Goal: Task Accomplishment & Management: Manage account settings

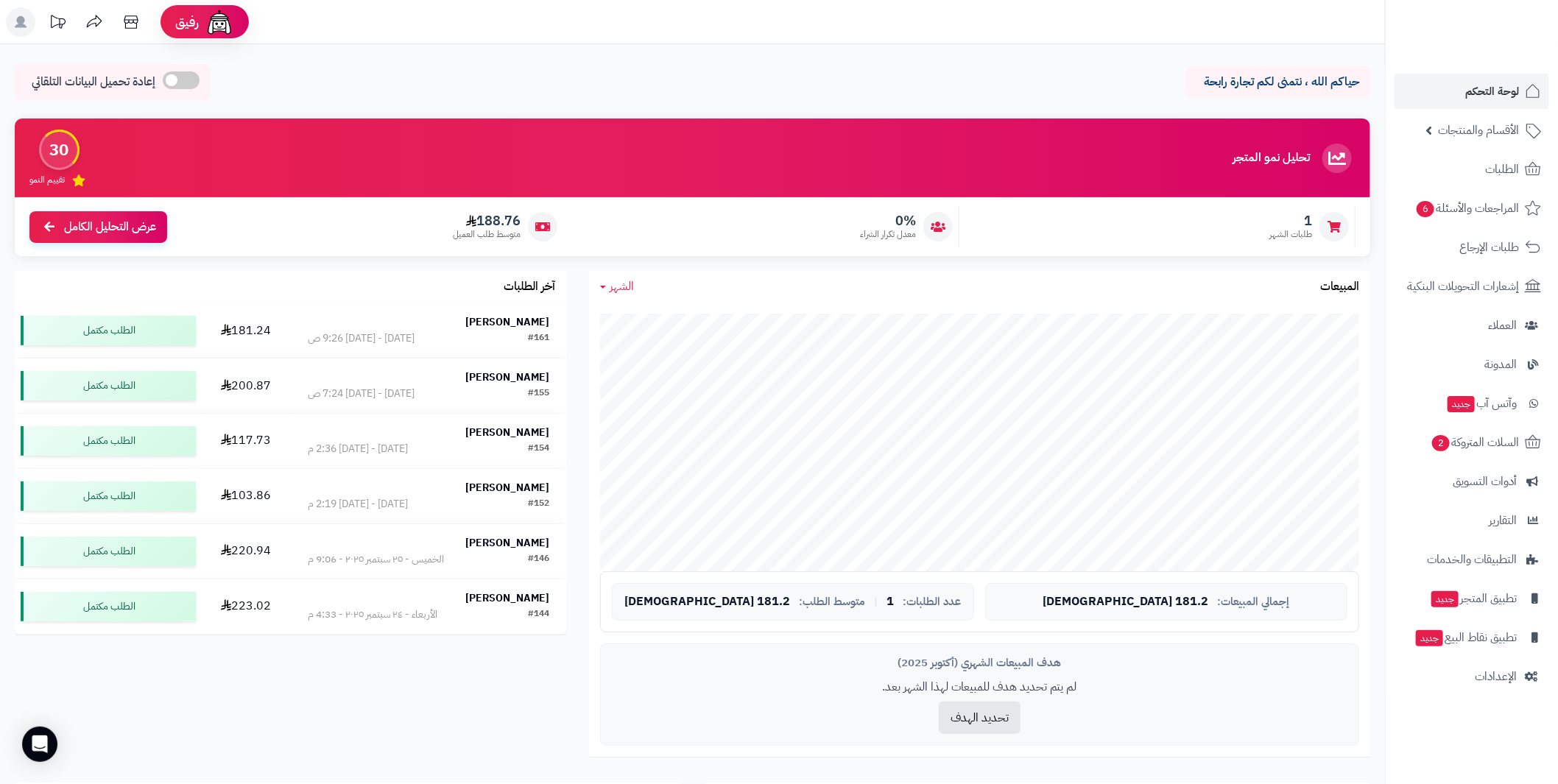
click at [22, 19] on icon at bounding box center [20, 22] width 12 height 12
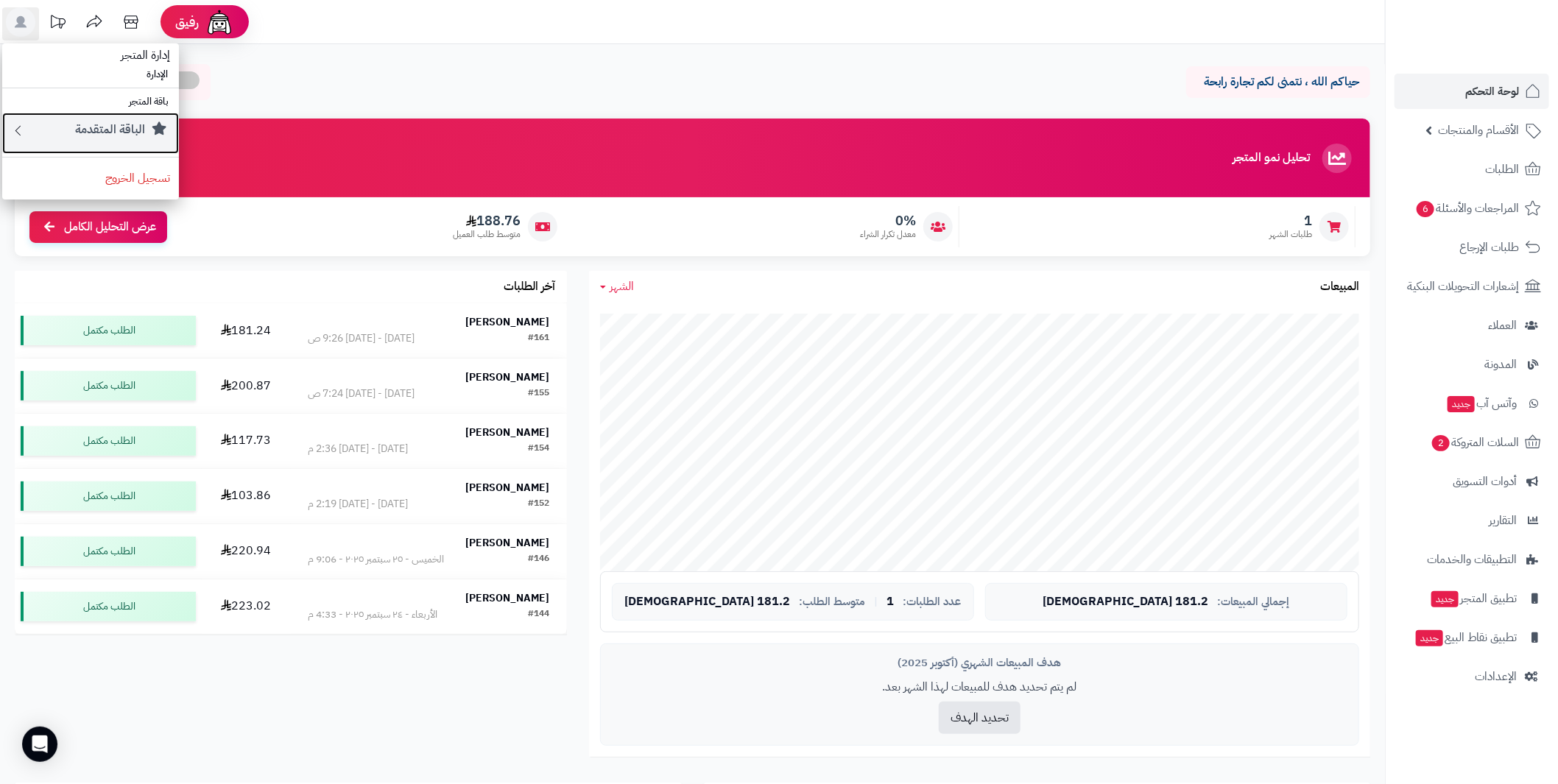
click at [129, 130] on small "الباقة المتقدمة" at bounding box center [109, 129] width 70 height 18
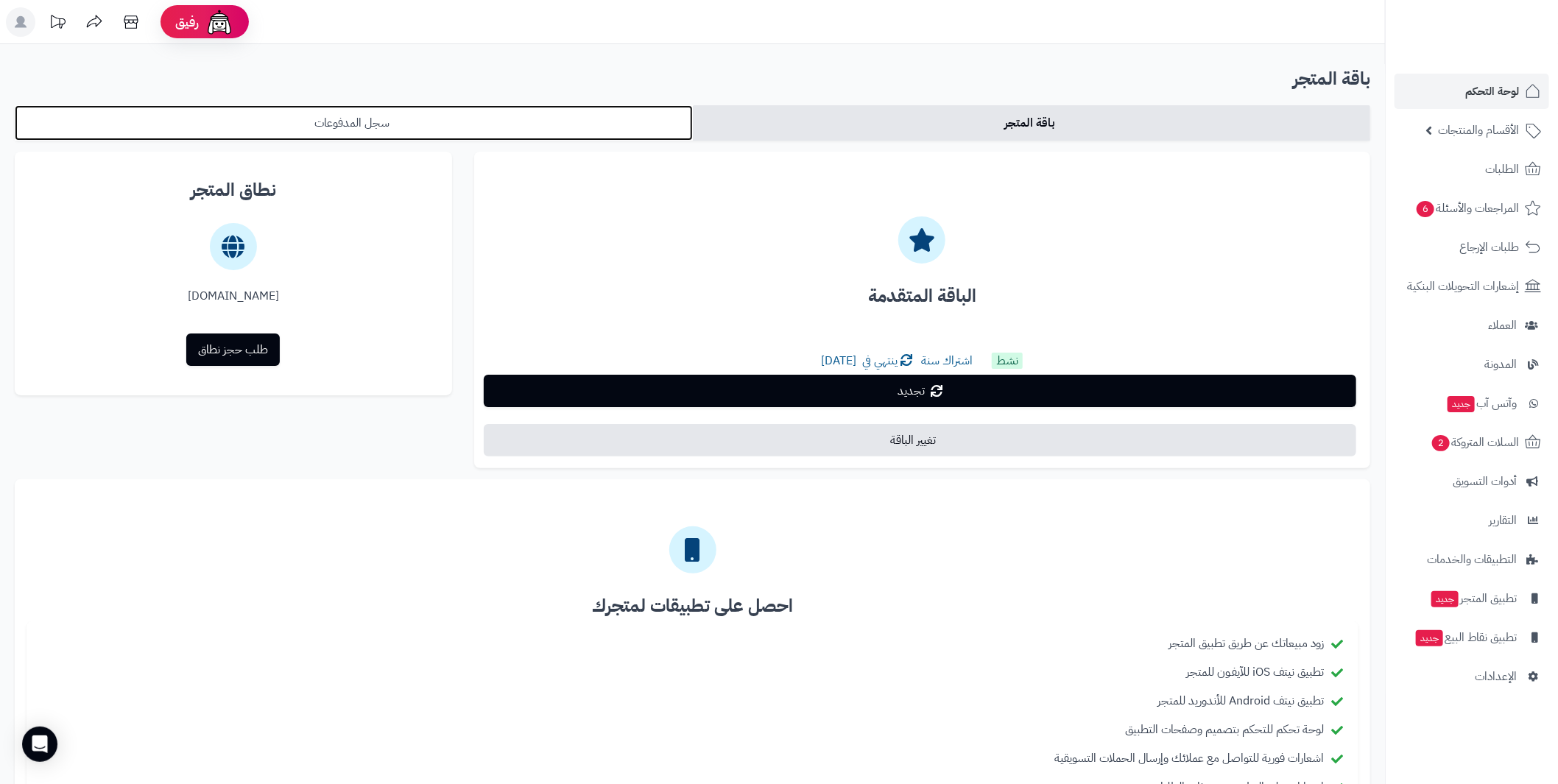
click at [450, 127] on link "سجل المدفوعات" at bounding box center [353, 123] width 678 height 35
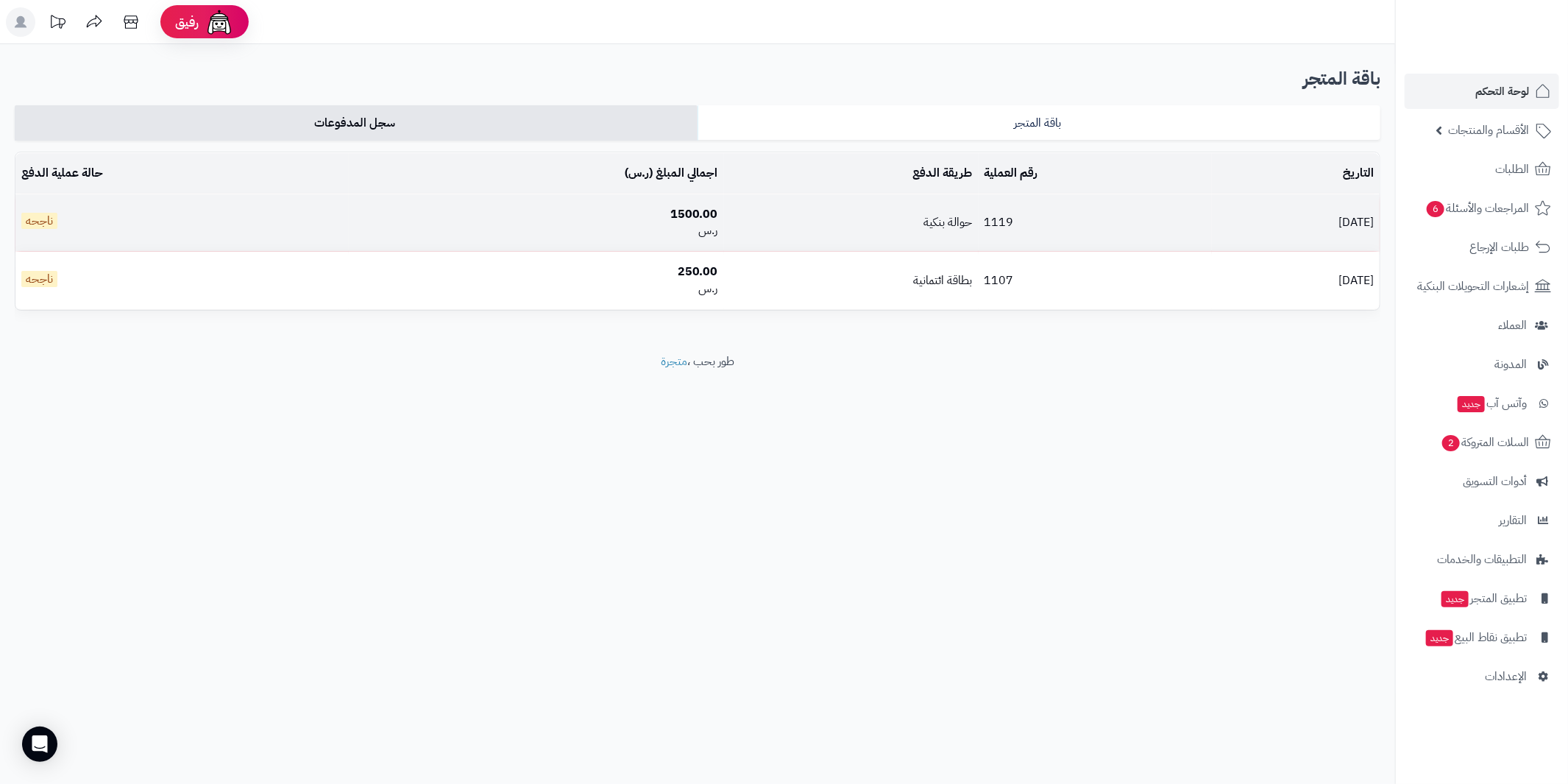
click at [724, 218] on td "حوالة بنكية" at bounding box center [852, 223] width 255 height 57
click at [979, 222] on td "1119" at bounding box center [1095, 223] width 233 height 57
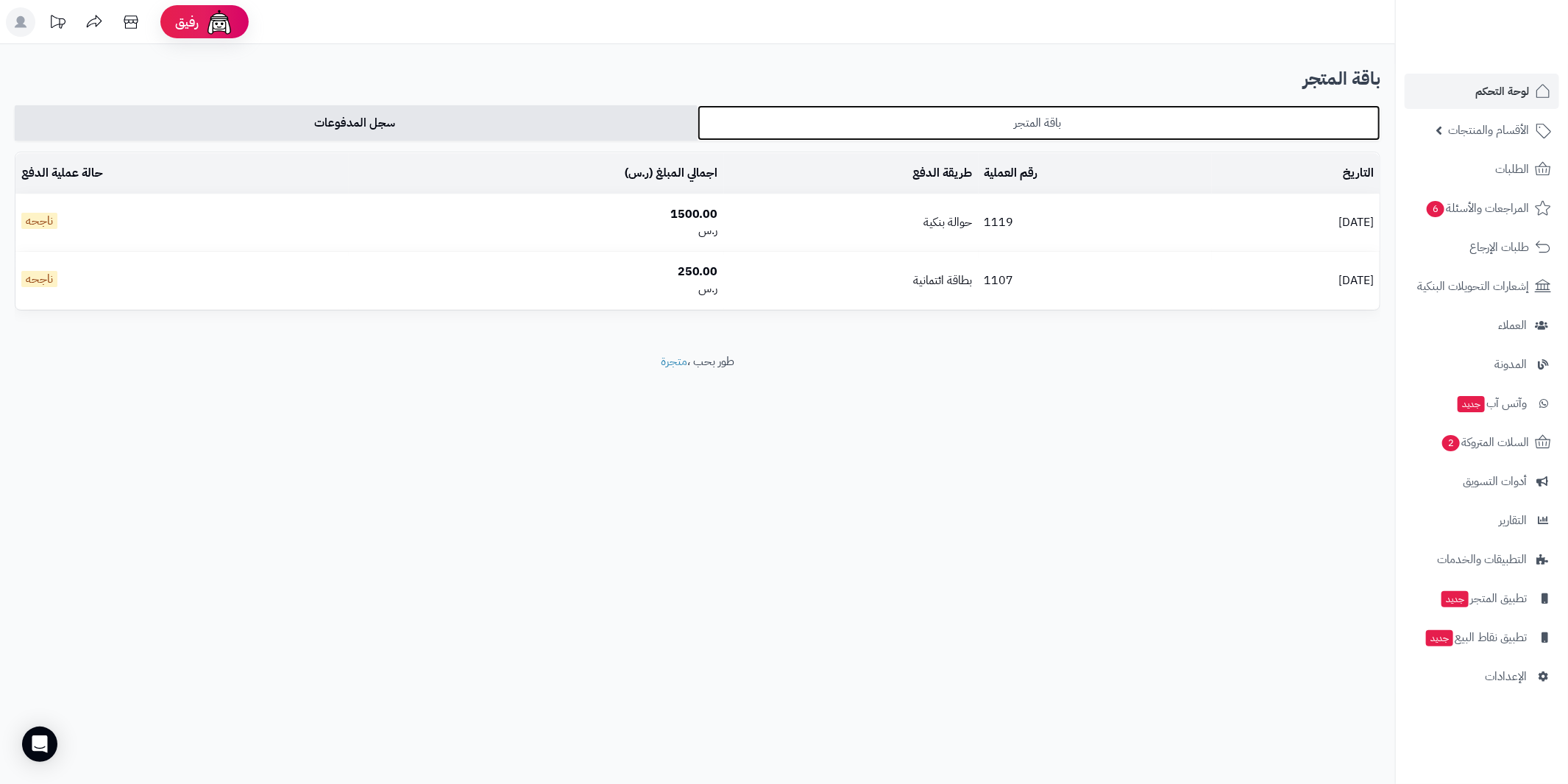
click at [958, 134] on link "باقة المتجر" at bounding box center [1039, 123] width 683 height 35
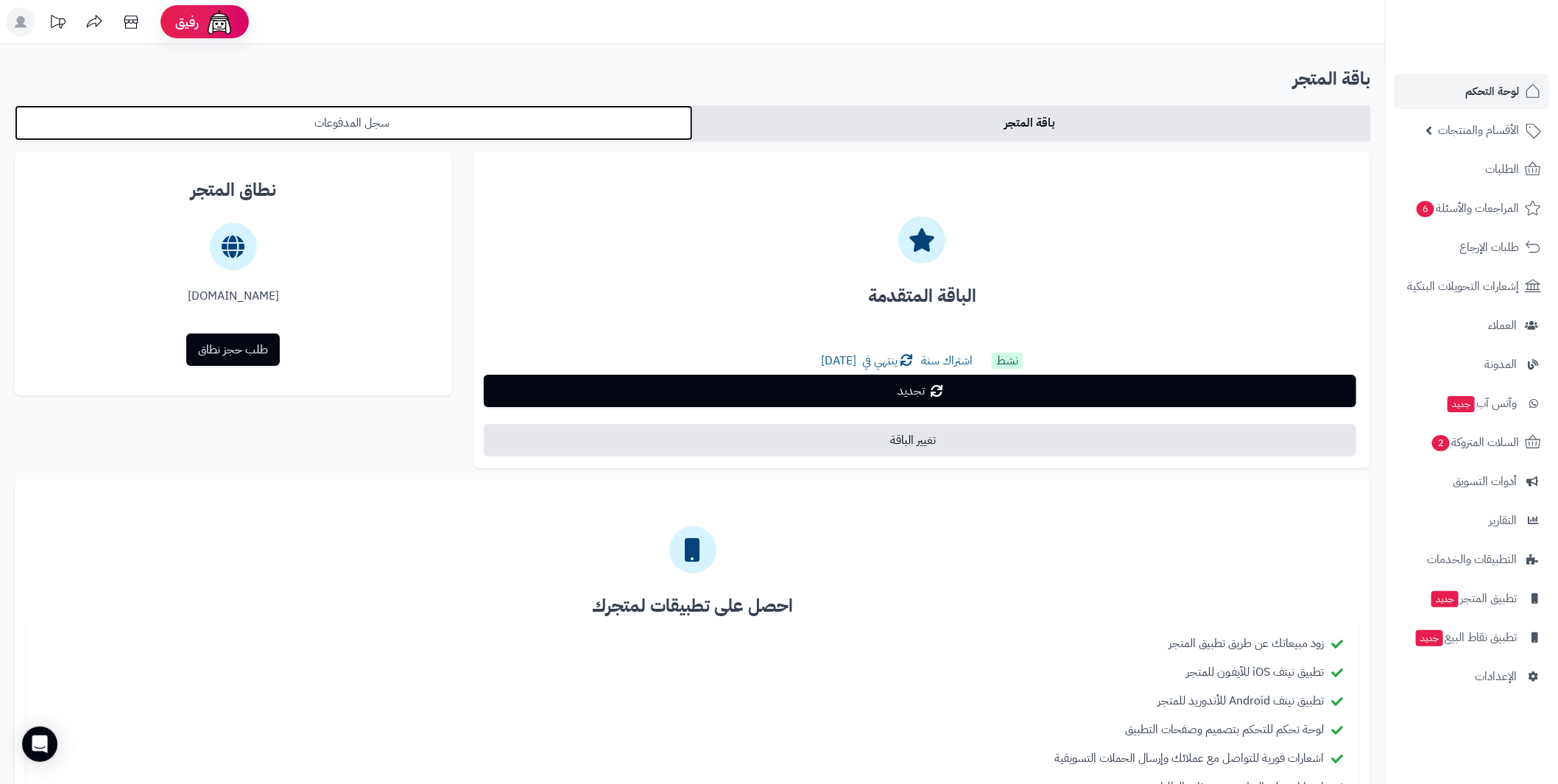
click at [491, 125] on link "سجل المدفوعات" at bounding box center [353, 123] width 678 height 35
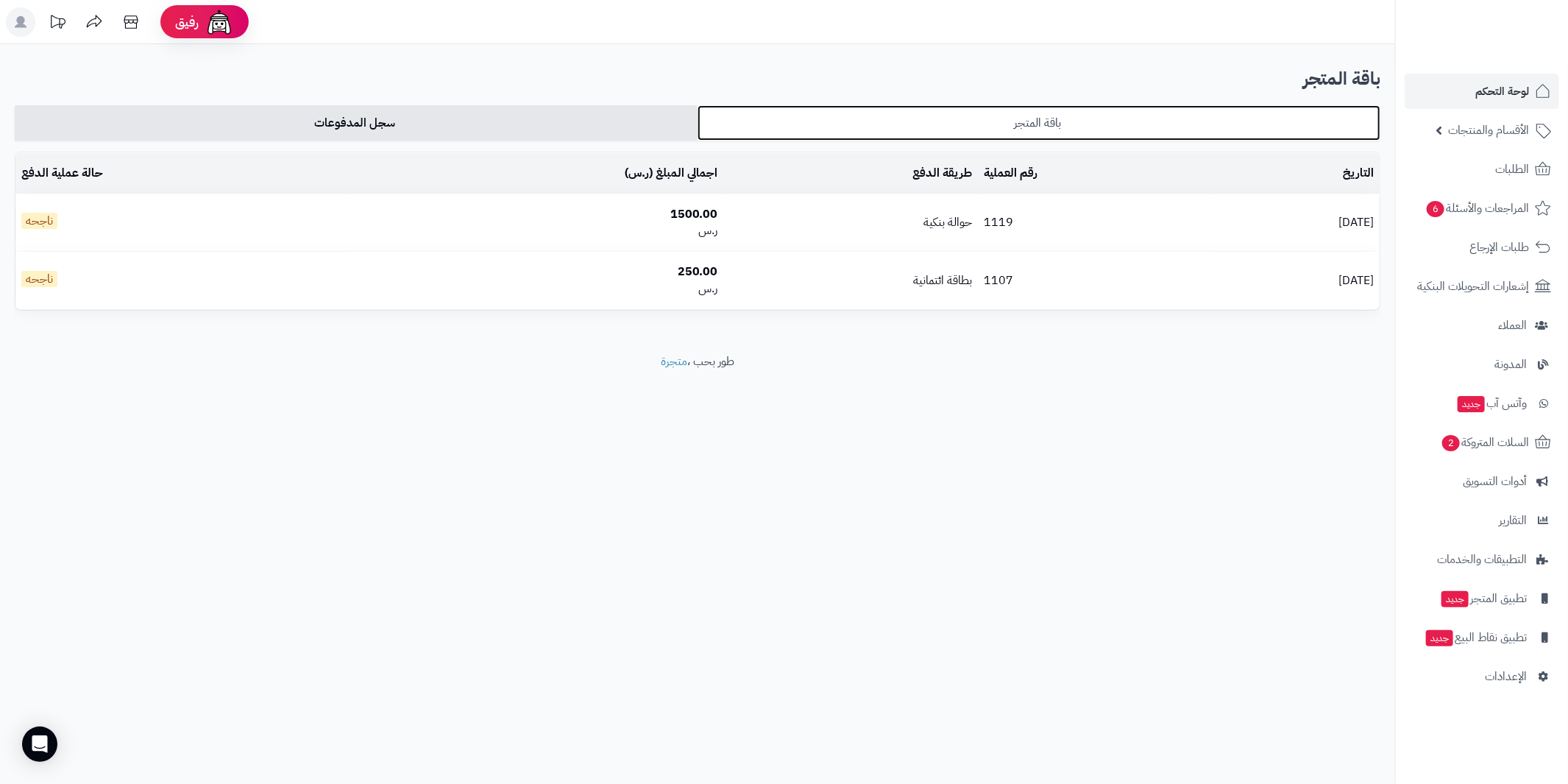
click at [854, 115] on link "باقة المتجر" at bounding box center [1039, 123] width 683 height 35
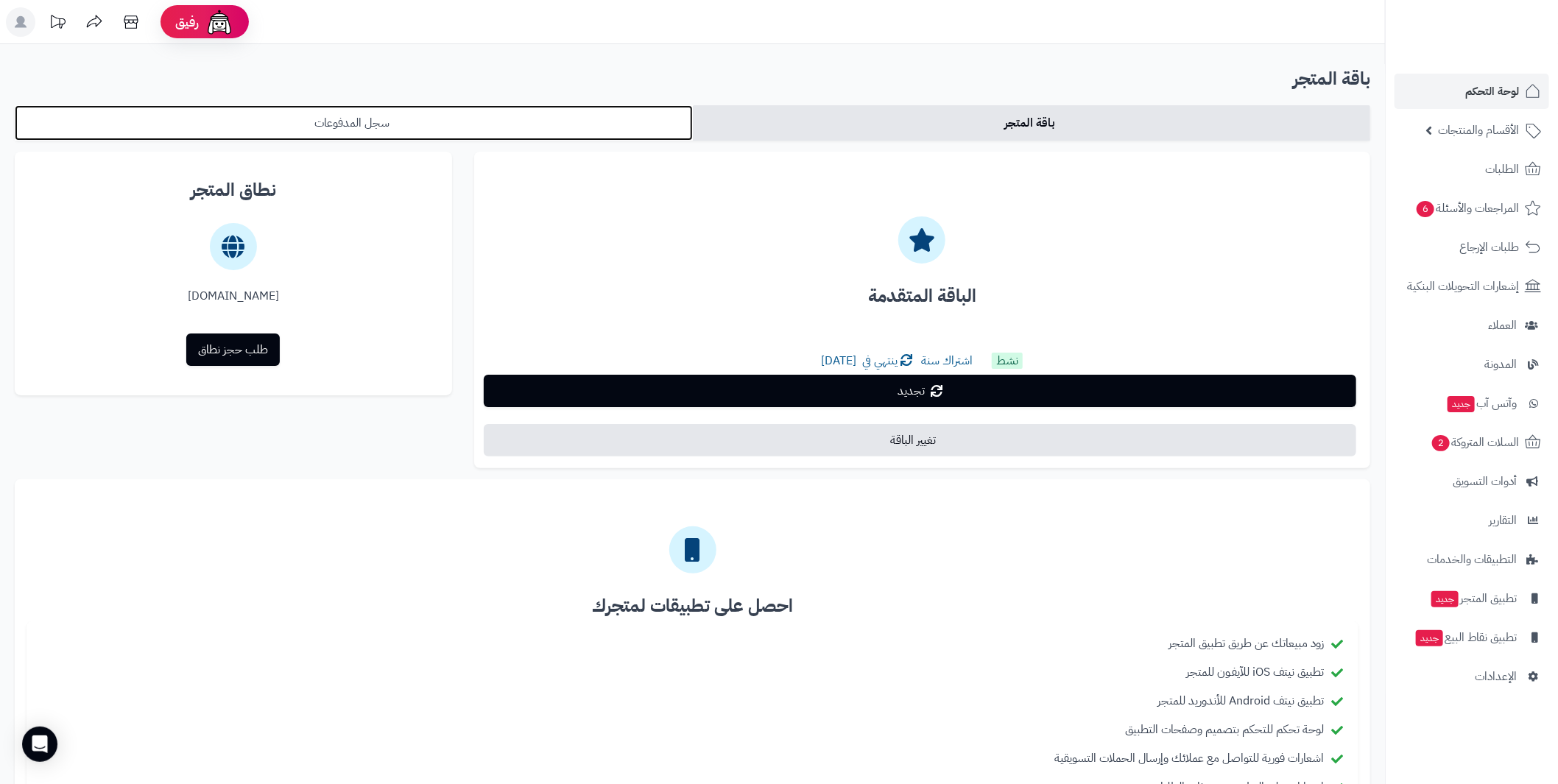
click at [351, 122] on link "سجل المدفوعات" at bounding box center [353, 123] width 678 height 35
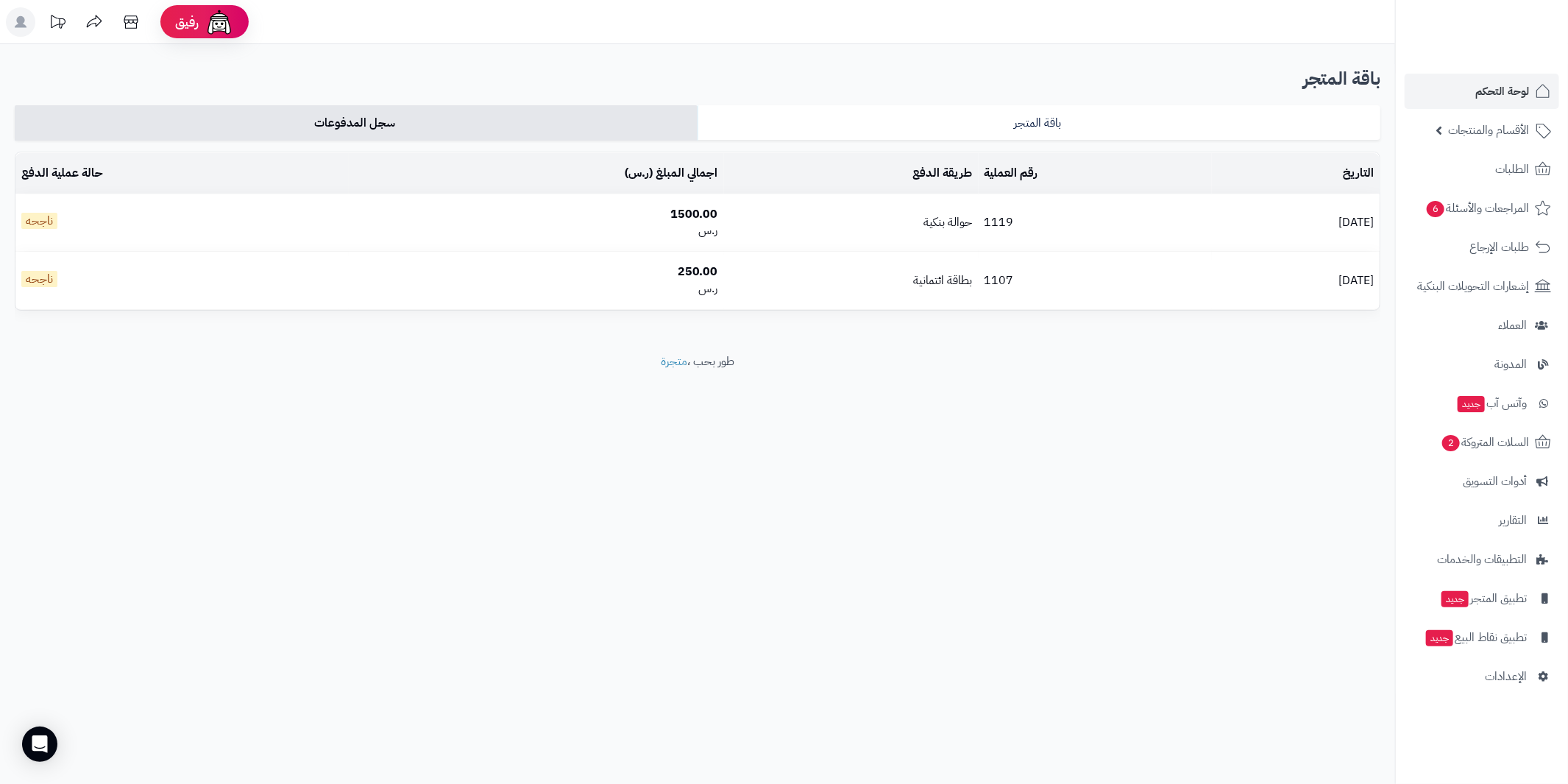
click at [927, 102] on div "باقة المتجر باقة المتجر سجل المدفوعات الباقة المتقدمة نشط اشتراك سنة ينتهي في […" at bounding box center [697, 199] width 1395 height 309
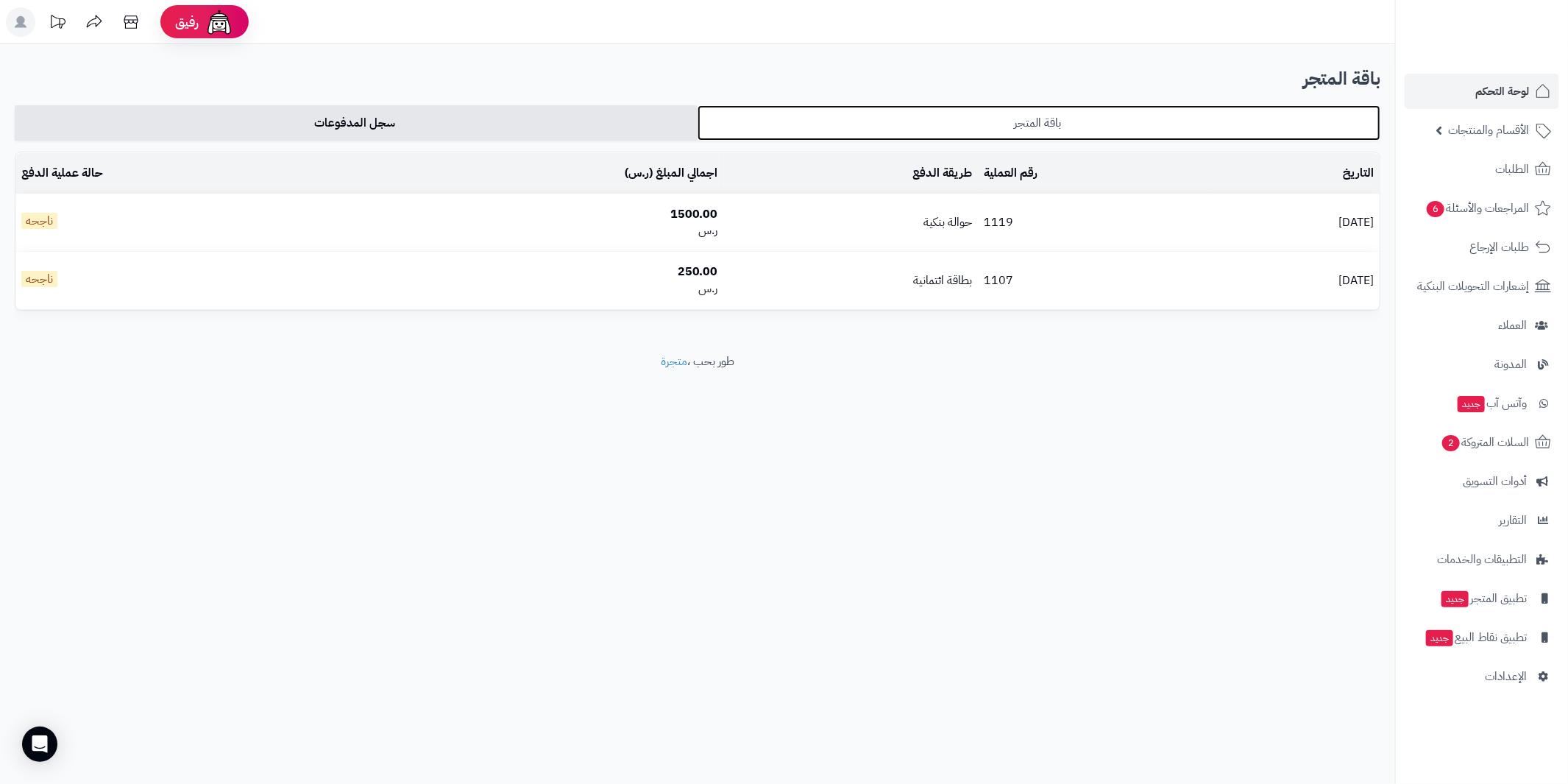
drag, startPoint x: 904, startPoint y: 111, endPoint x: 862, endPoint y: 113, distance: 42.0
click at [904, 111] on link "باقة المتجر" at bounding box center [1039, 123] width 683 height 35
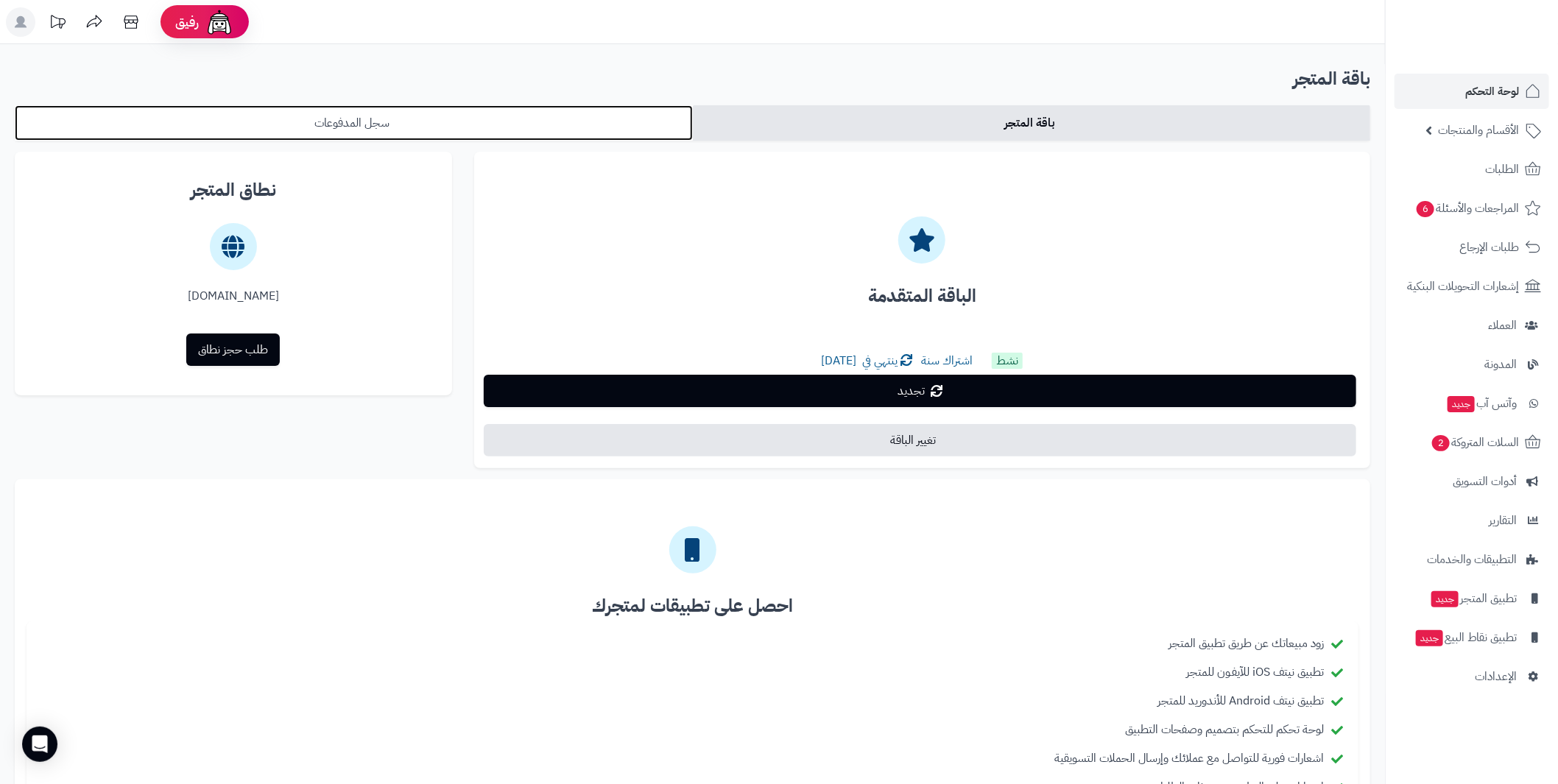
click at [508, 114] on link "سجل المدفوعات" at bounding box center [353, 123] width 678 height 35
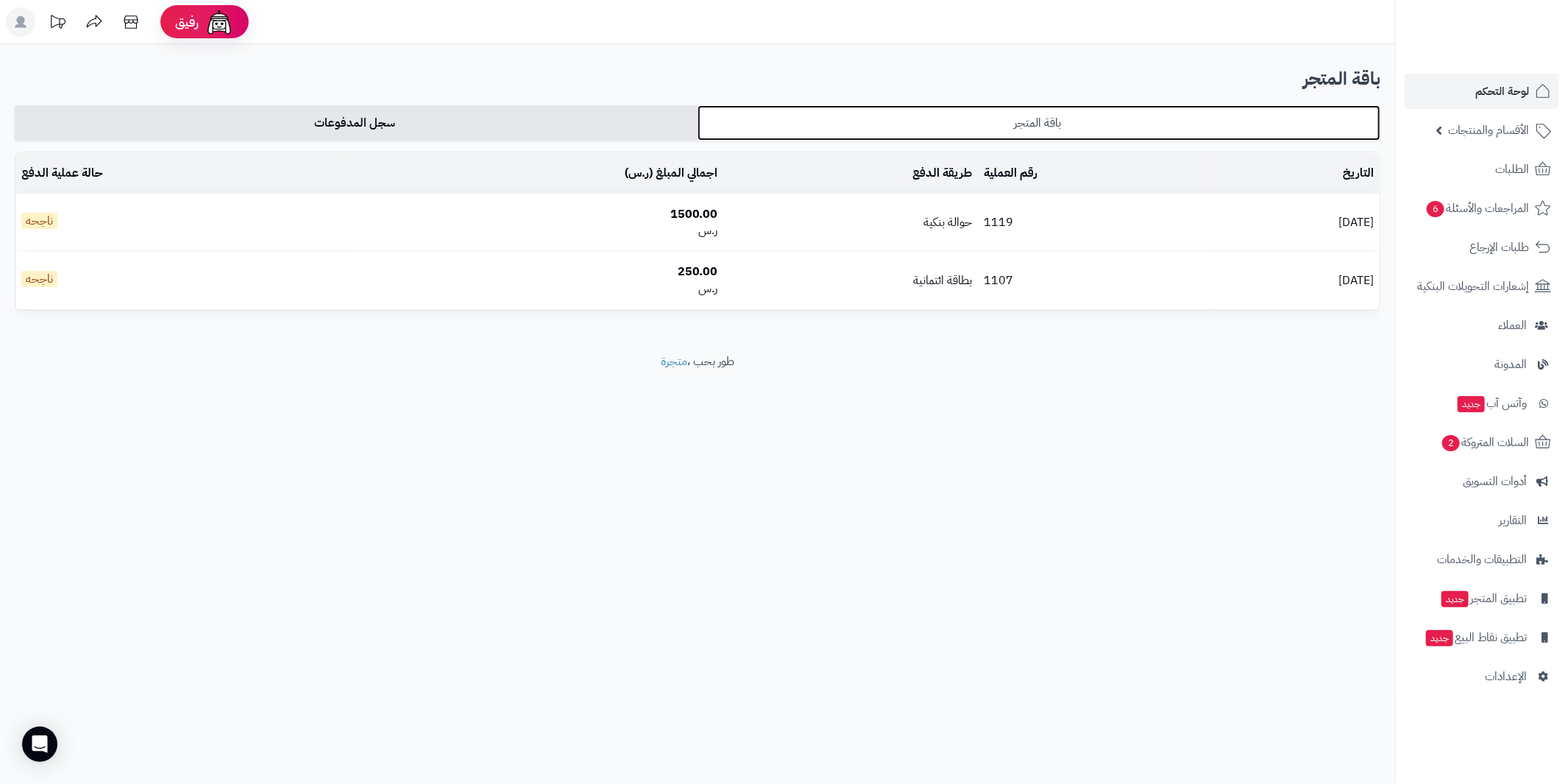
click at [1052, 111] on link "باقة المتجر" at bounding box center [1039, 123] width 683 height 35
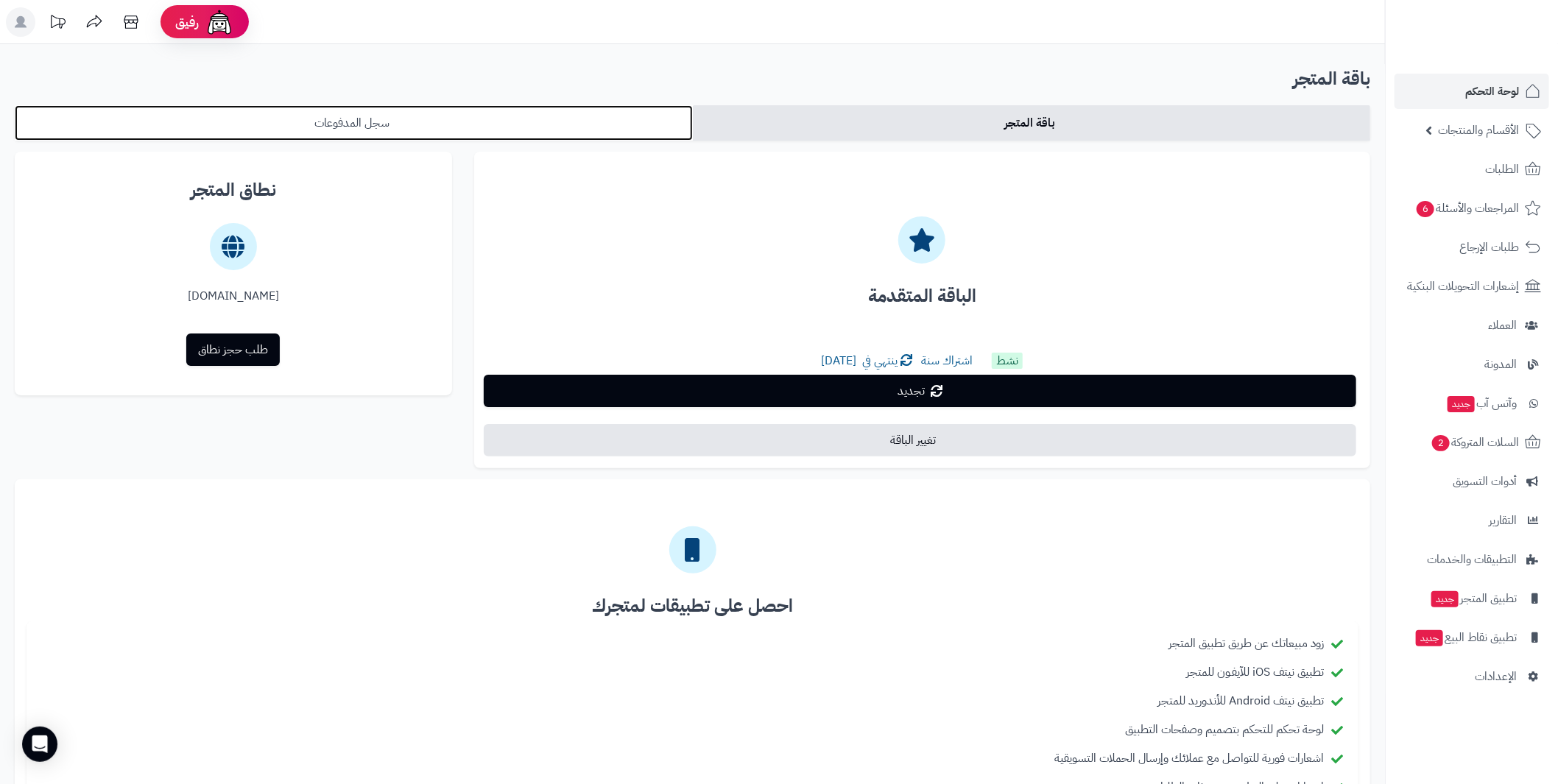
click at [601, 132] on link "سجل المدفوعات" at bounding box center [353, 123] width 678 height 35
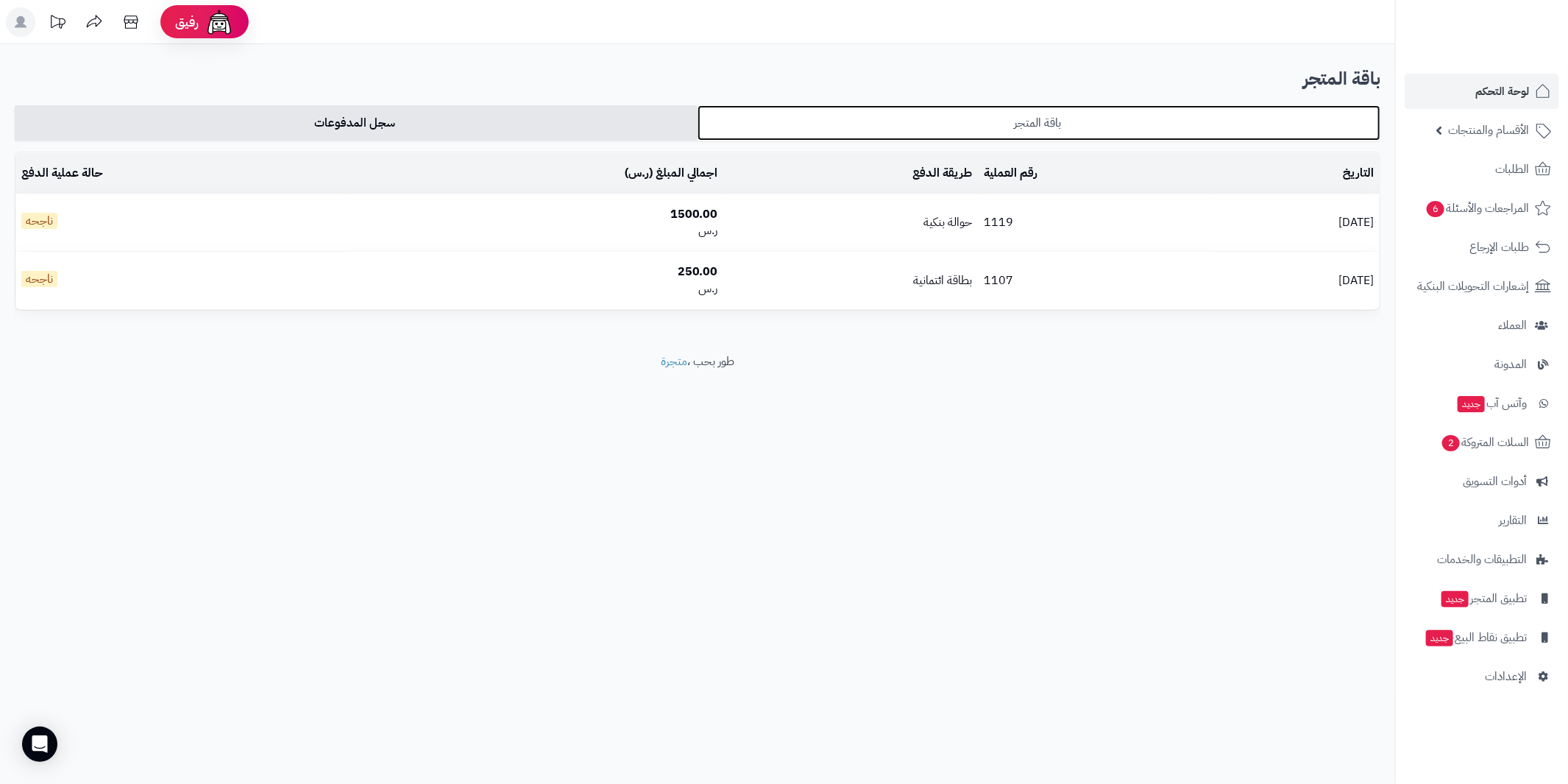
click at [804, 127] on link "باقة المتجر" at bounding box center [1039, 123] width 683 height 35
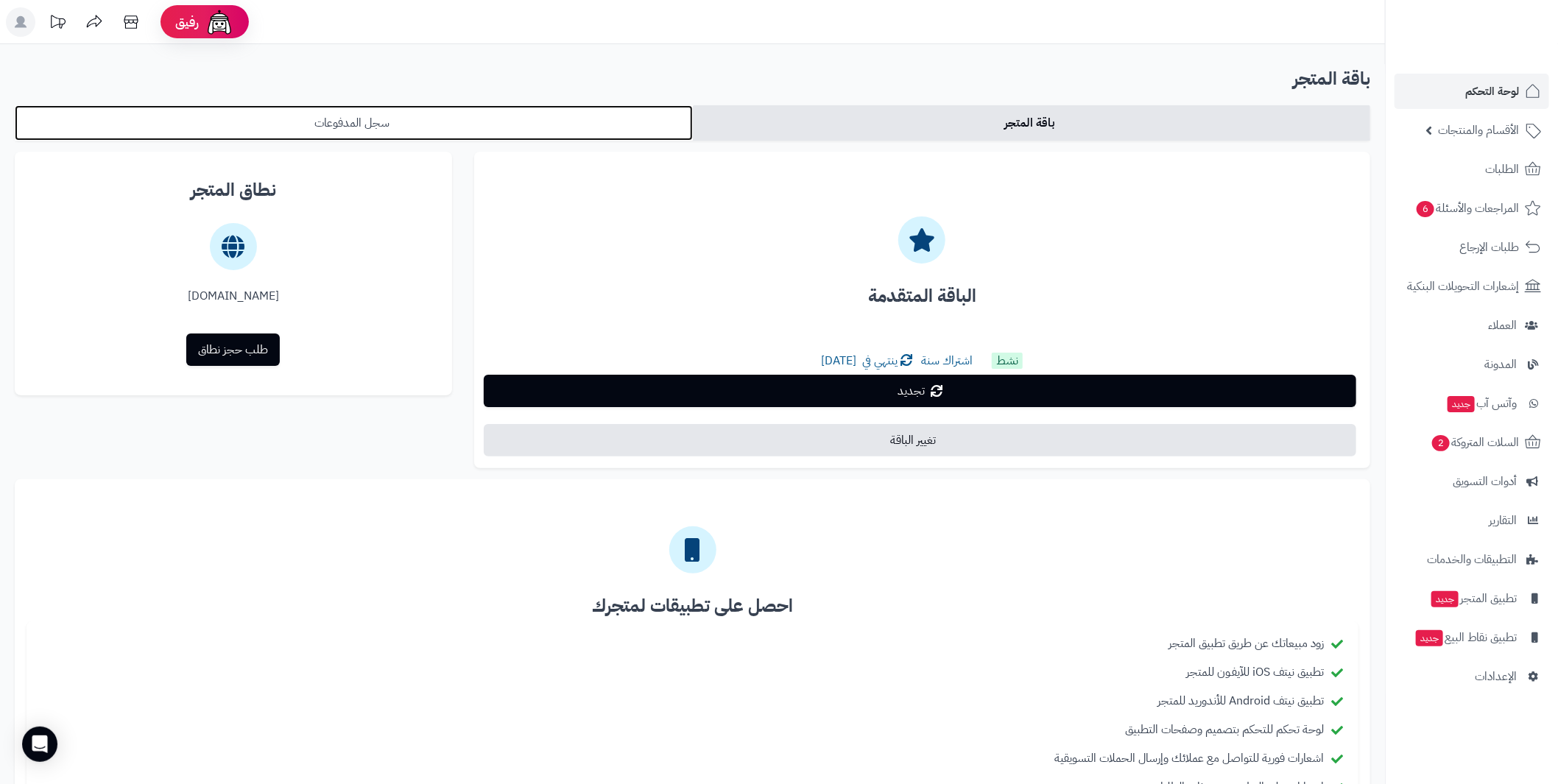
click at [538, 124] on link "سجل المدفوعات" at bounding box center [353, 123] width 678 height 35
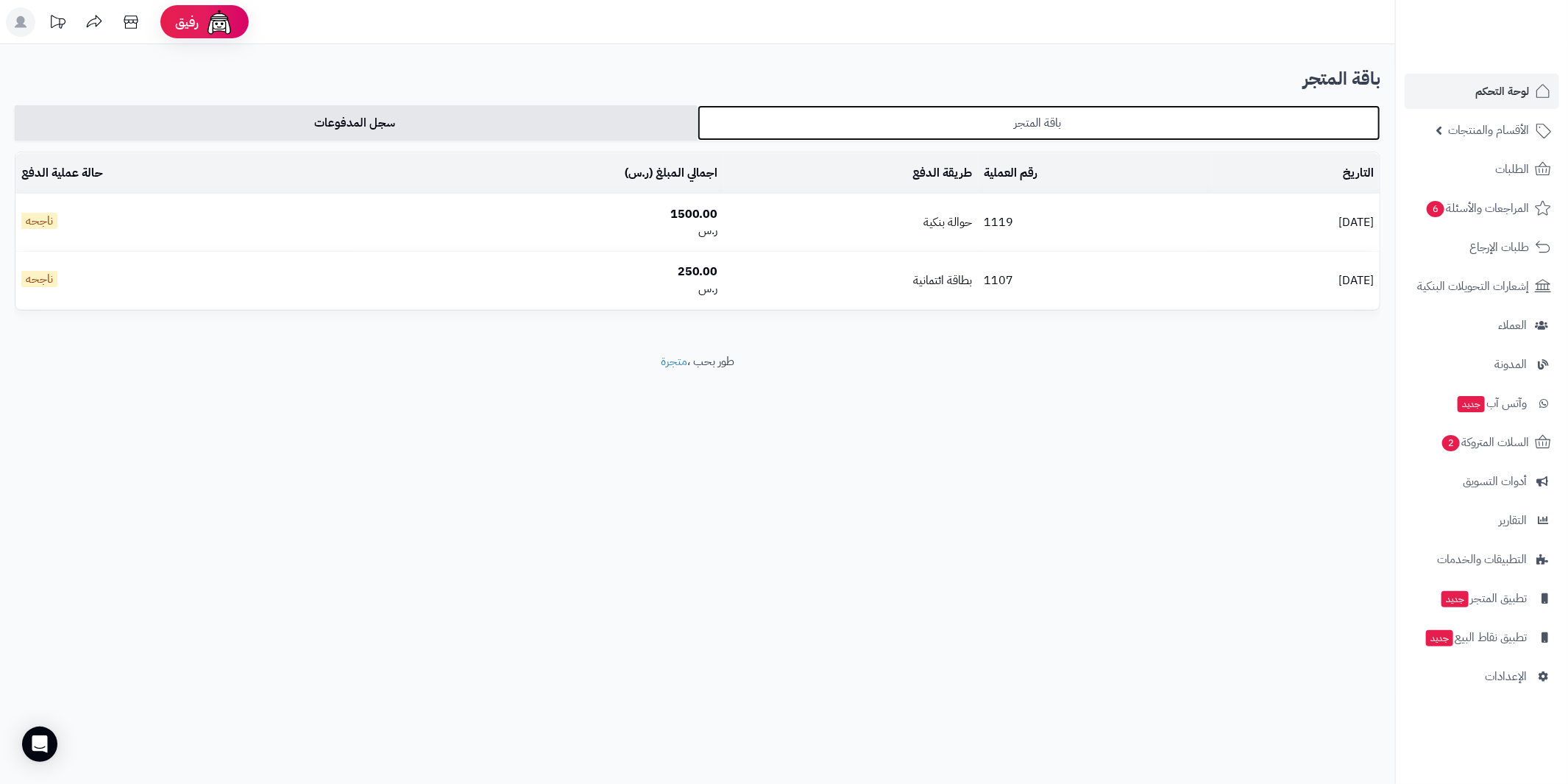
click at [948, 118] on link "باقة المتجر" at bounding box center [1039, 123] width 683 height 35
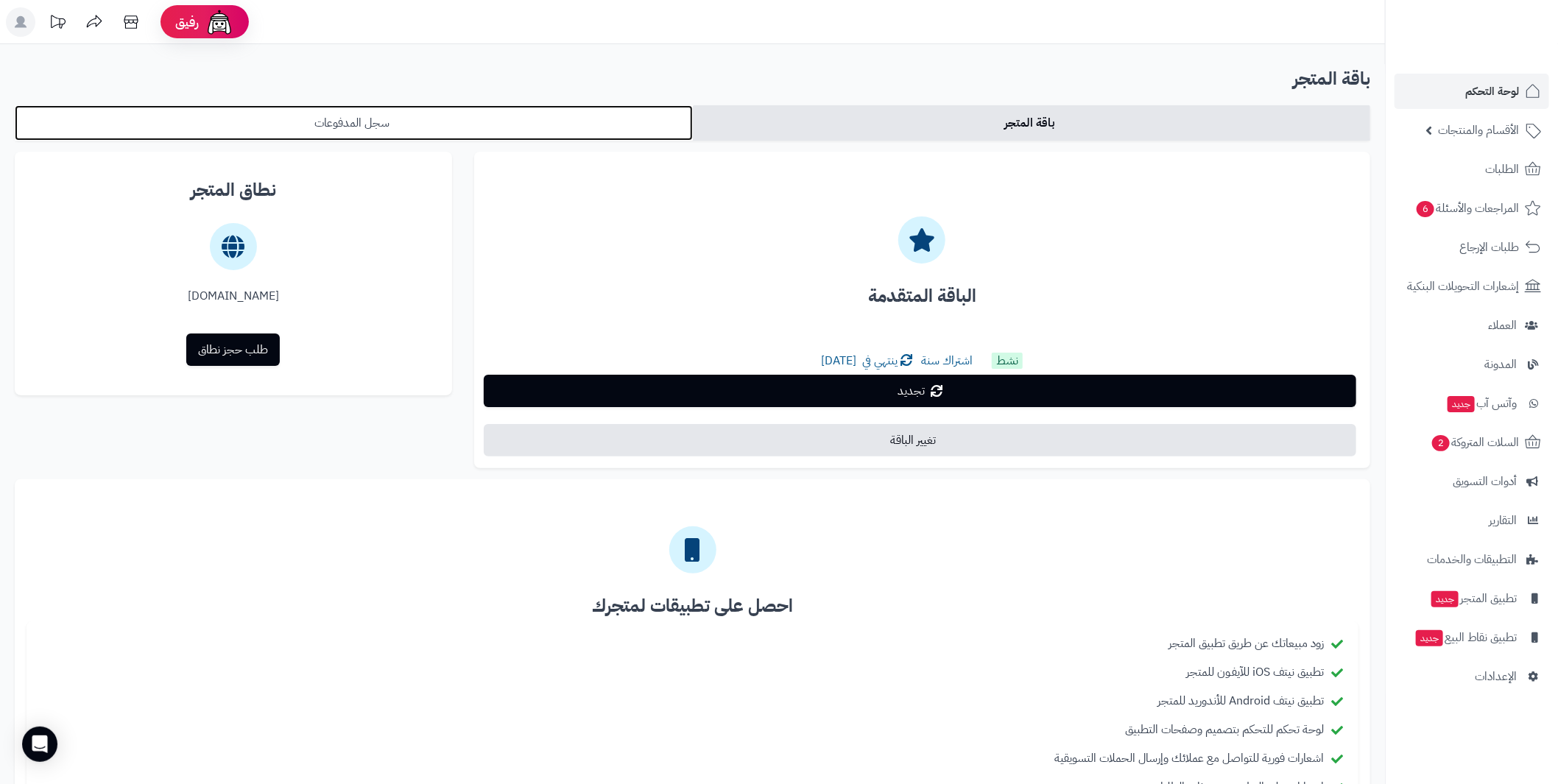
click at [584, 113] on link "سجل المدفوعات" at bounding box center [353, 123] width 678 height 35
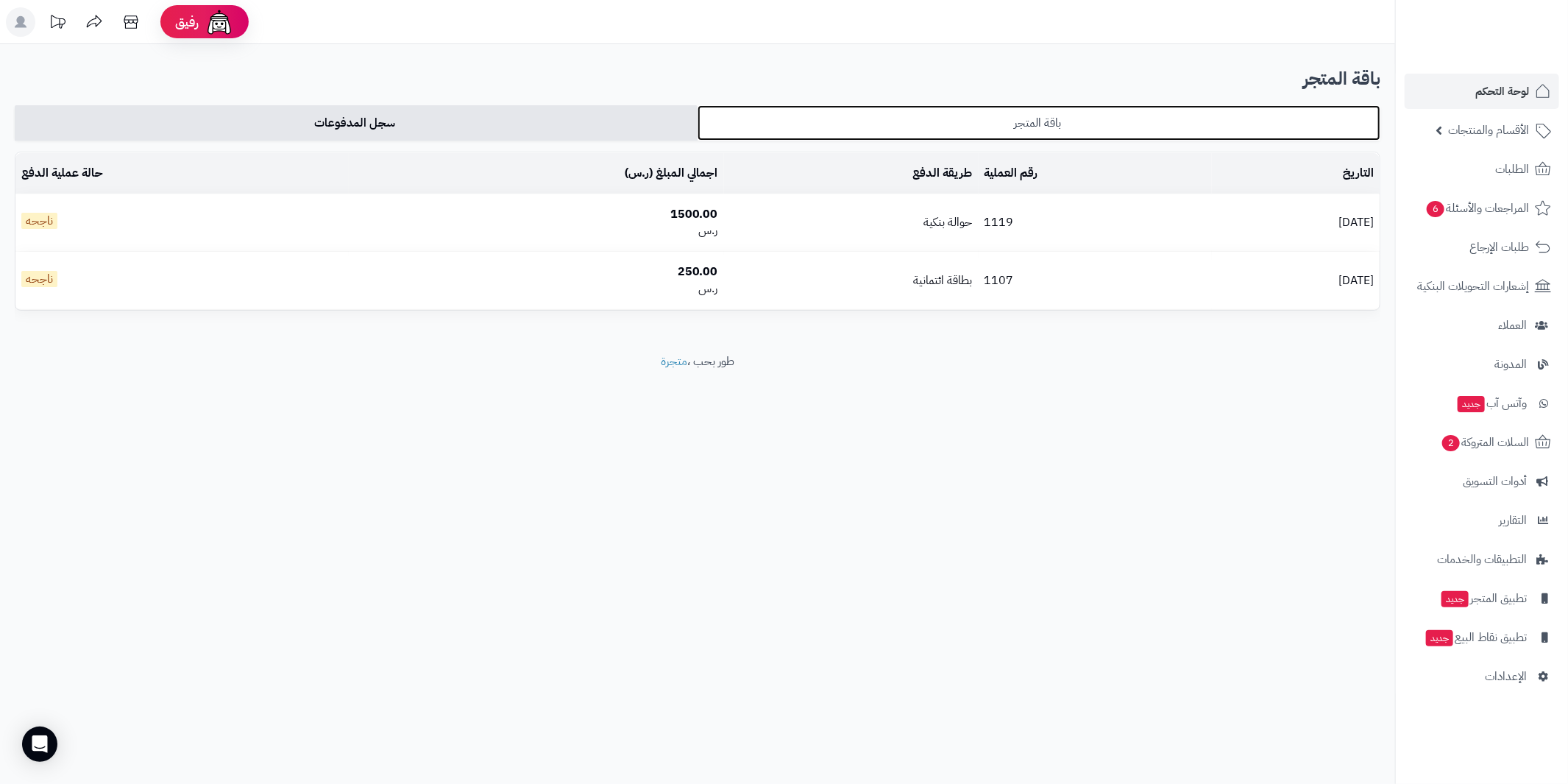
click at [994, 116] on link "باقة المتجر" at bounding box center [1039, 123] width 683 height 35
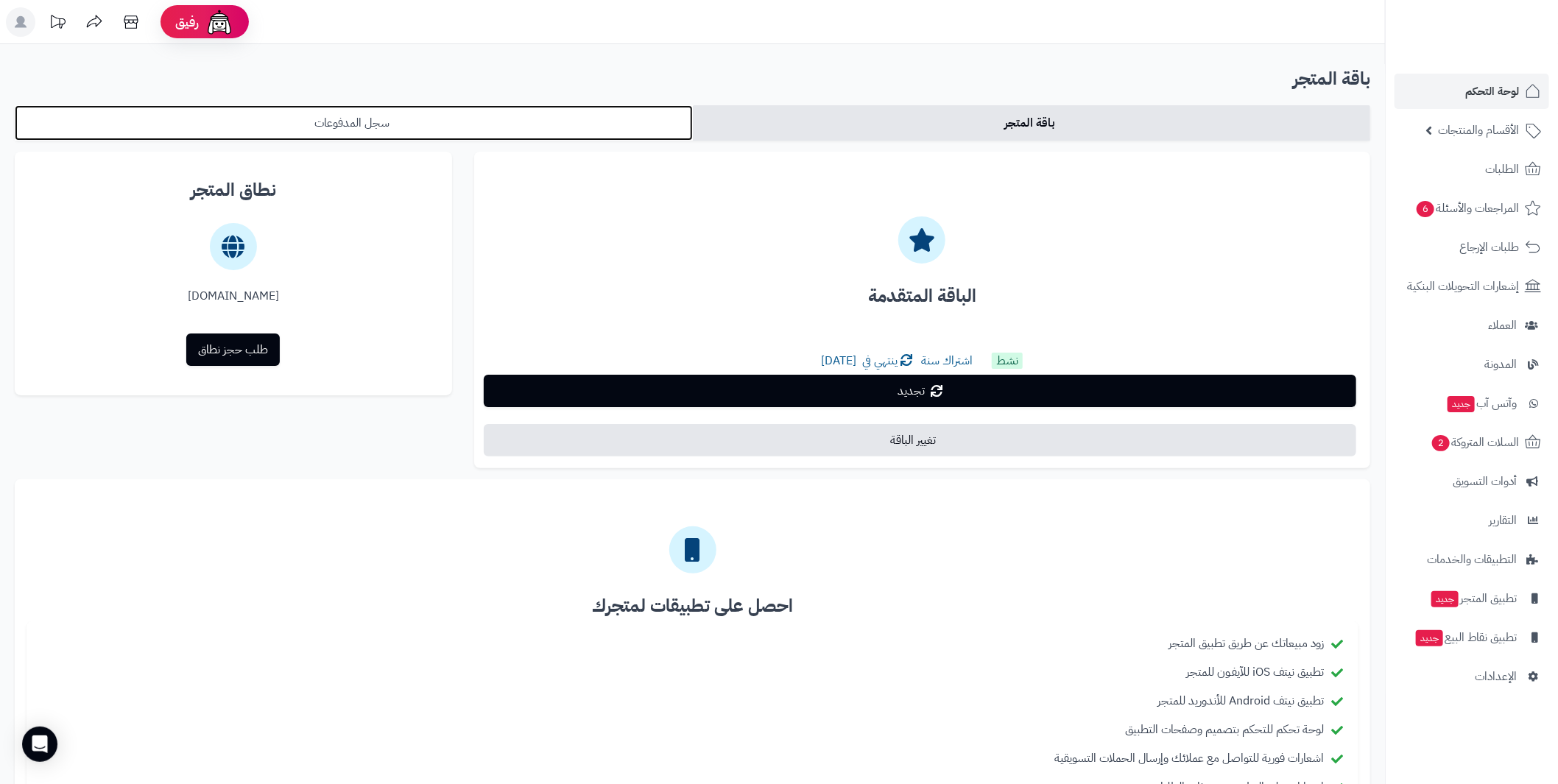
click at [451, 120] on link "سجل المدفوعات" at bounding box center [353, 123] width 678 height 35
